Goal: Find contact information: Obtain details needed to contact an individual or organization

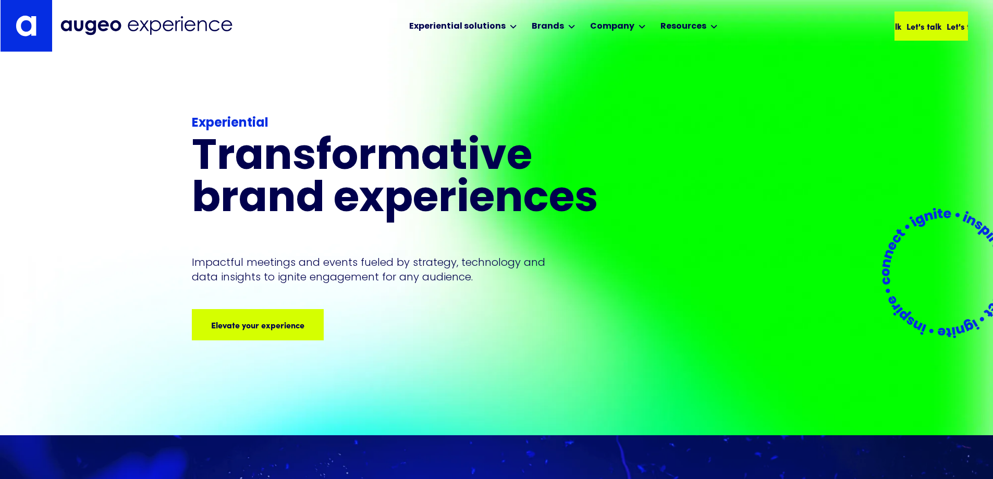
click at [917, 27] on div "Let's talk Let's talk Let's talk Let's talk" at bounding box center [919, 26] width 161 height 13
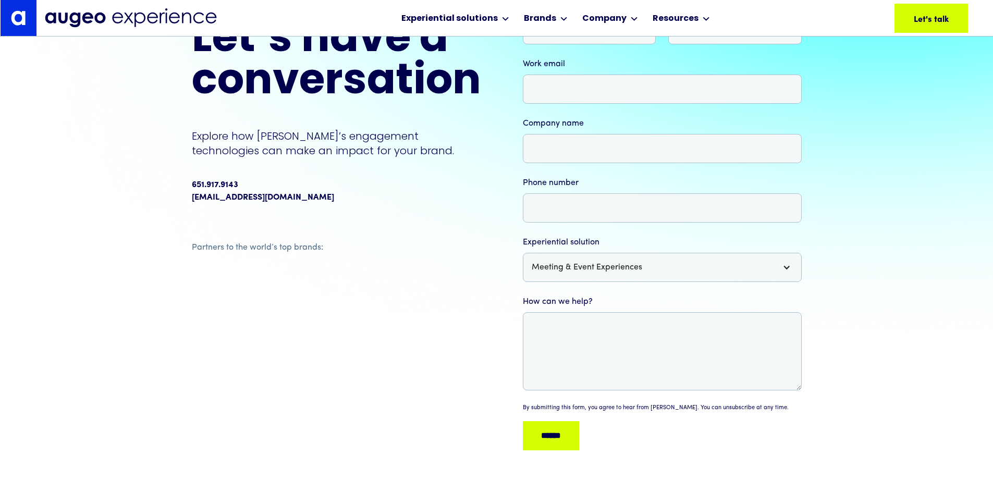
scroll to position [105, 0]
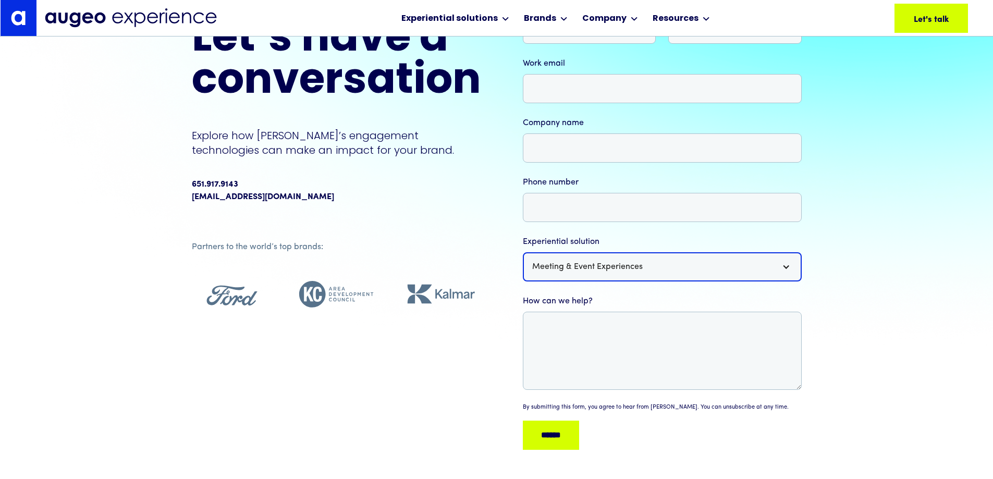
click at [635, 277] on div "Meeting & Event Experiences" at bounding box center [662, 266] width 279 height 29
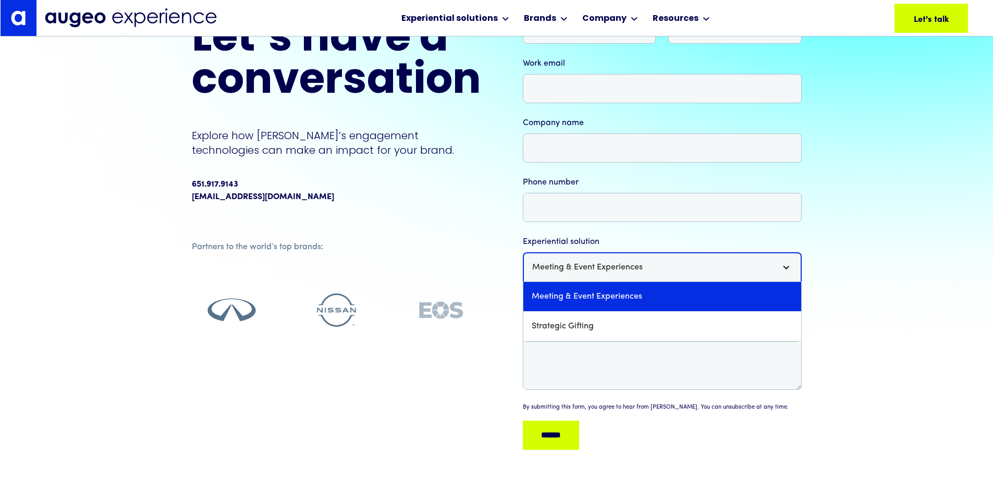
click at [629, 271] on div "Meeting & Event Experiences" at bounding box center [587, 267] width 111 height 13
